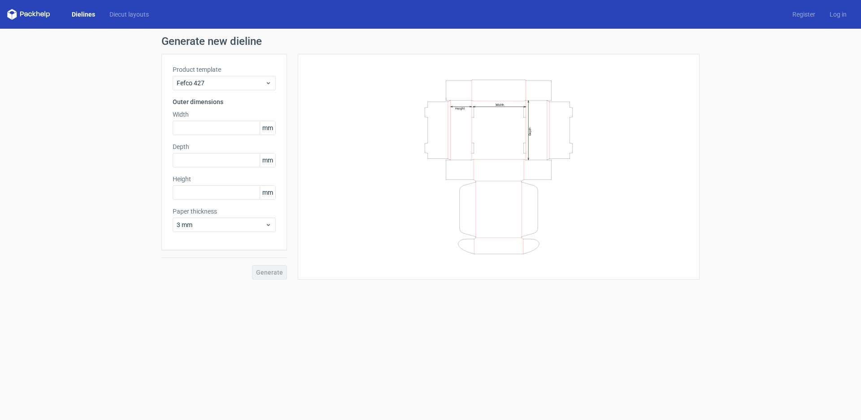
click at [86, 13] on link "Dielines" at bounding box center [84, 14] width 38 height 9
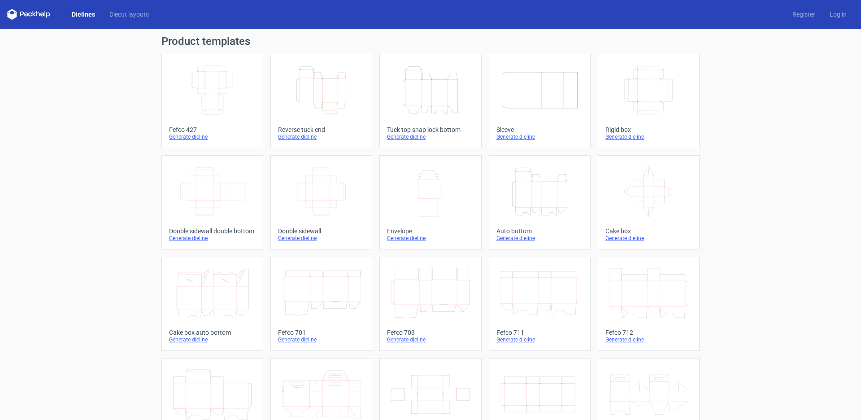
click at [428, 94] on icon "Height Depth Width" at bounding box center [430, 90] width 79 height 50
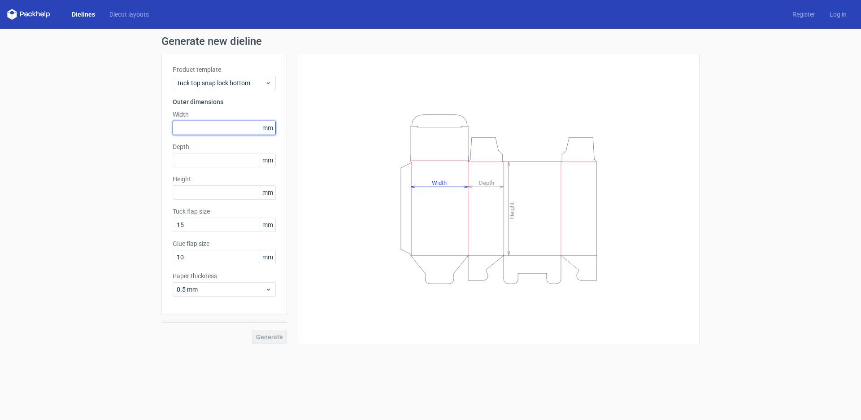
click at [187, 131] on input "text" at bounding box center [224, 128] width 103 height 14
type input "125"
type input "61"
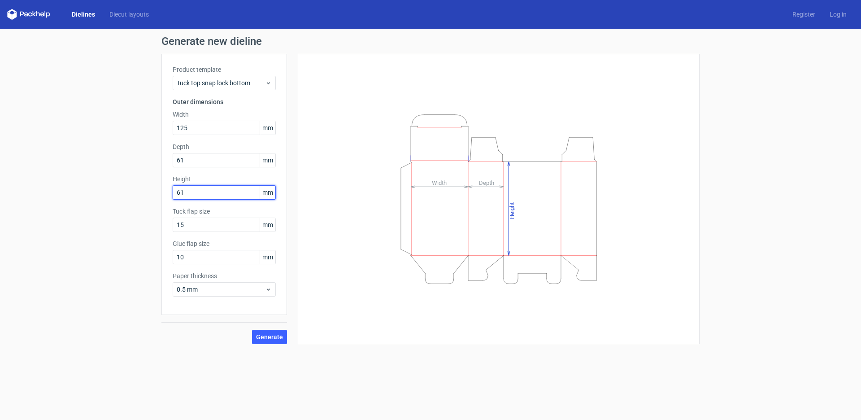
type input "61"
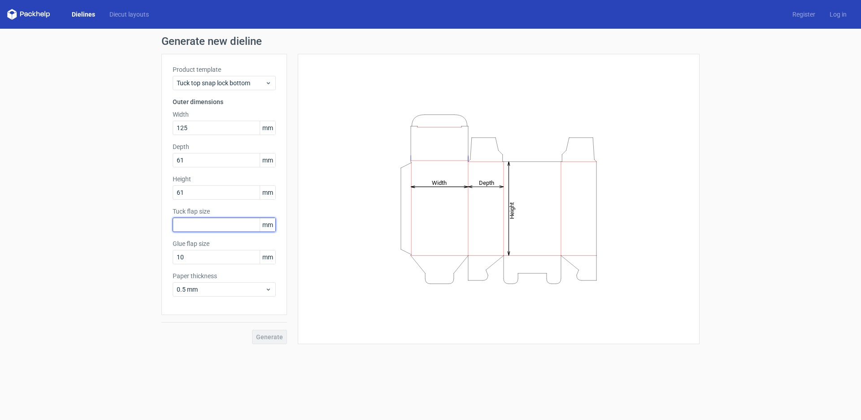
click at [188, 227] on input "text" at bounding box center [224, 225] width 103 height 14
click at [187, 226] on input "text" at bounding box center [224, 225] width 103 height 14
click at [183, 224] on input "text" at bounding box center [224, 225] width 103 height 14
click at [202, 196] on input "61" at bounding box center [224, 192] width 103 height 14
drag, startPoint x: 196, startPoint y: 192, endPoint x: 207, endPoint y: 222, distance: 31.9
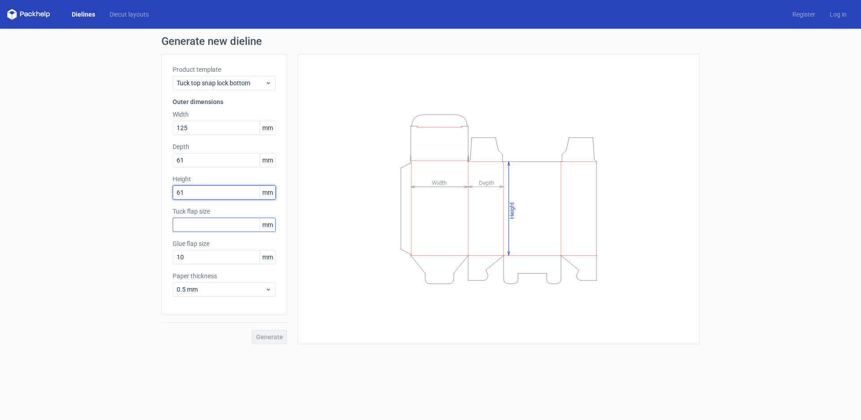
click at [147, 206] on div "Generate new dieline Product template Tuck top snap lock bottom Outer dimension…" at bounding box center [430, 190] width 861 height 323
click at [212, 226] on input "text" at bounding box center [224, 225] width 103 height 14
type input "25"
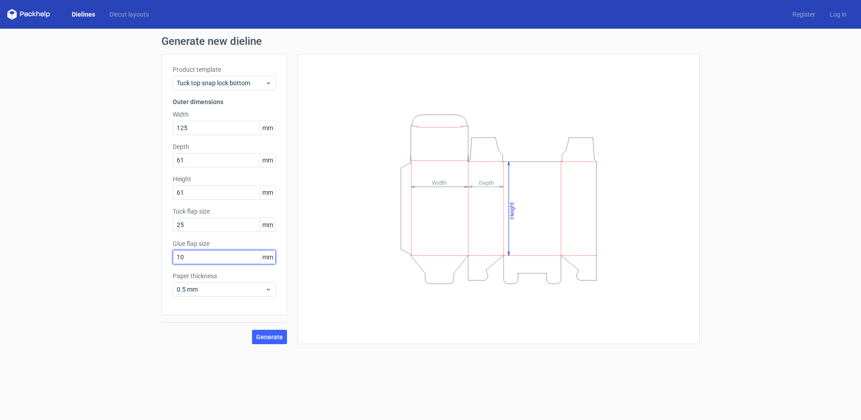
drag, startPoint x: 190, startPoint y: 259, endPoint x: 134, endPoint y: 268, distance: 56.9
click at [134, 268] on div "Generate new dieline Product template Tuck top snap lock bottom Outer dimension…" at bounding box center [430, 190] width 861 height 323
type input "1"
type input "25"
click at [219, 291] on span "0.5 mm" at bounding box center [221, 289] width 88 height 9
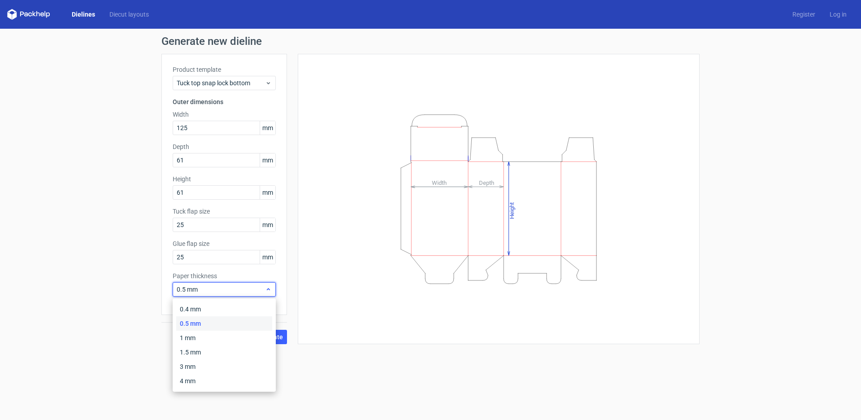
click at [219, 291] on span "0.5 mm" at bounding box center [221, 289] width 88 height 9
click at [270, 338] on span "Generate" at bounding box center [269, 337] width 27 height 6
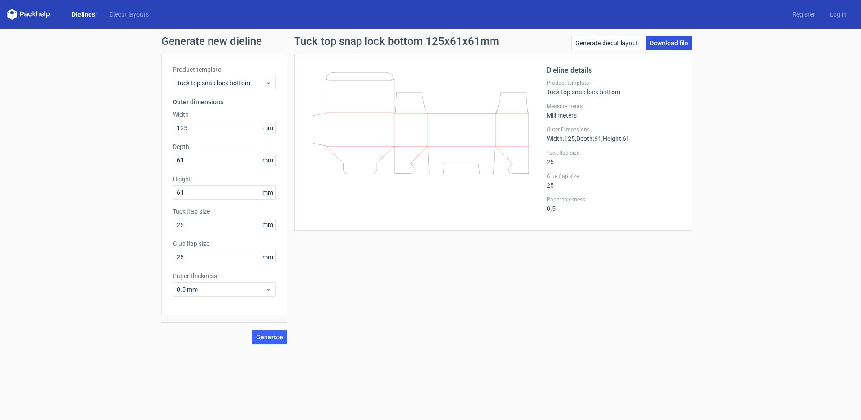
click at [666, 42] on link "Download file" at bounding box center [669, 43] width 47 height 14
